Goal: Navigation & Orientation: Find specific page/section

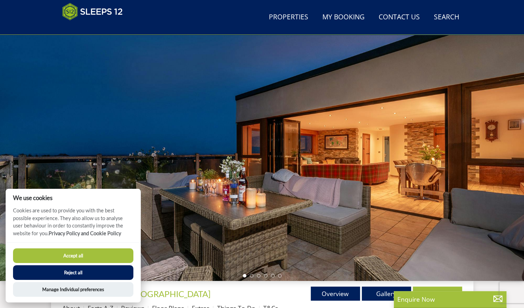
scroll to position [42, 0]
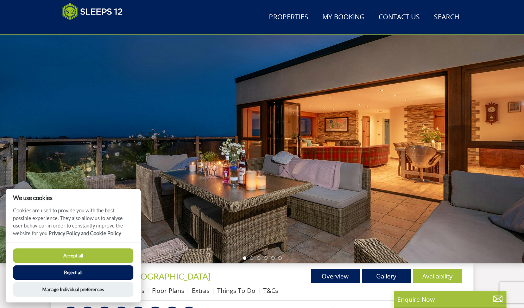
drag, startPoint x: 99, startPoint y: 253, endPoint x: 181, endPoint y: 231, distance: 85.0
click at [99, 252] on button "Accept all" at bounding box center [73, 255] width 120 height 15
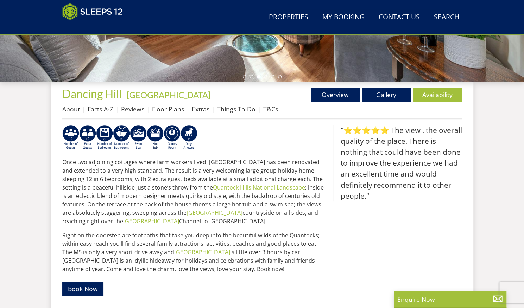
scroll to position [222, 0]
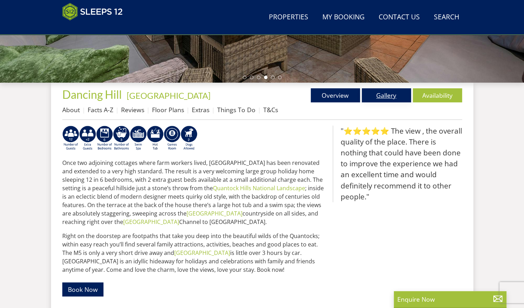
click at [382, 94] on link "Gallery" at bounding box center [386, 95] width 49 height 14
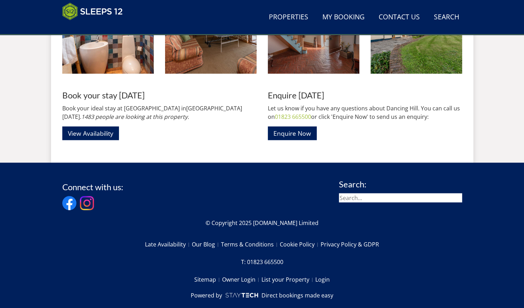
scroll to position [892, 0]
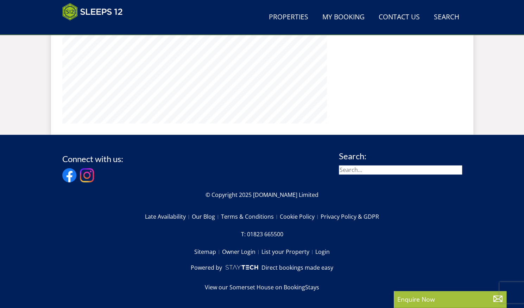
scroll to position [222, 0]
